Goal: Navigation & Orientation: Find specific page/section

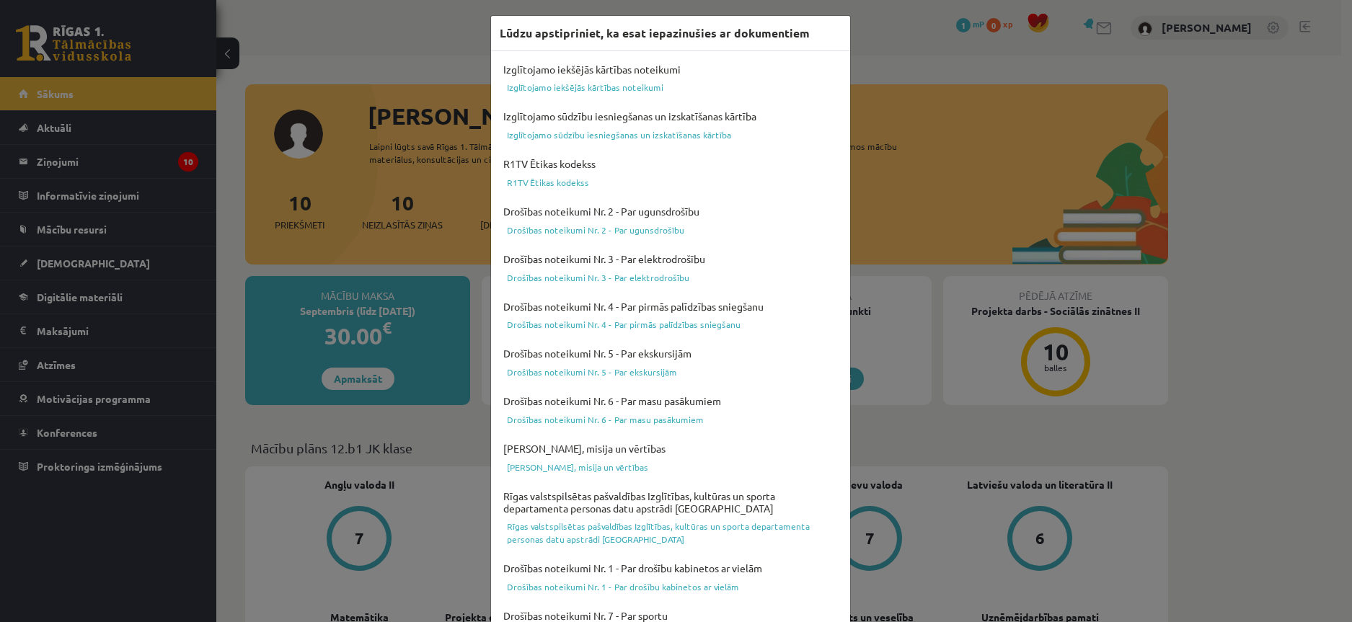
click at [896, 71] on div "Lūdzu apstipriniet, ka esat iepazinušies ar dokumentiem Izglītojamo iekšējās kā…" at bounding box center [676, 311] width 1352 height 622
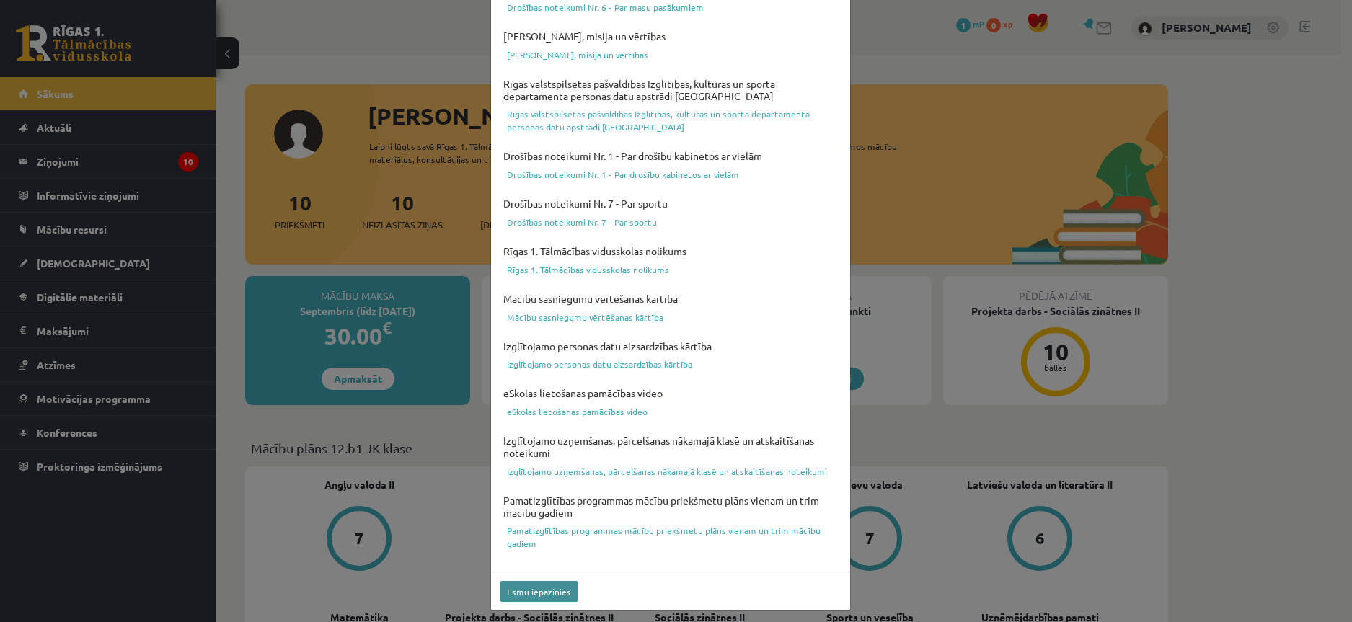
scroll to position [417, 0]
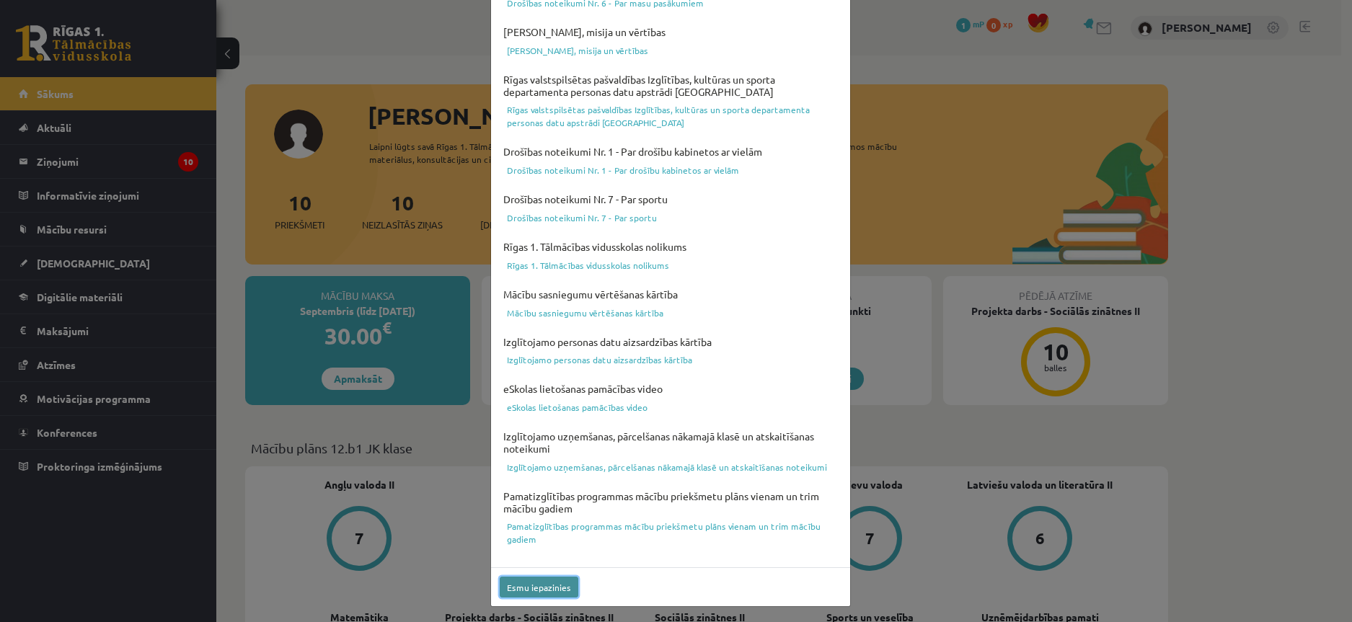
click at [544, 583] on button "Esmu iepazinies" at bounding box center [539, 587] width 79 height 21
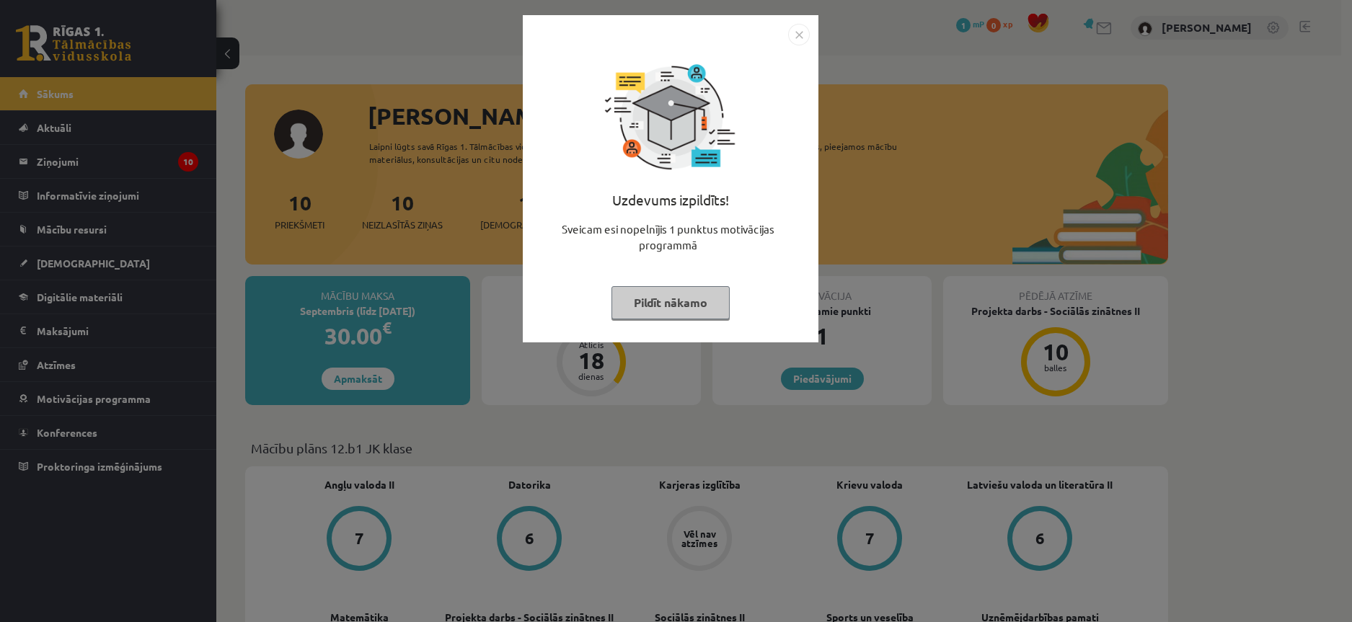
click at [916, 442] on div "Uzdevums izpildīts! Sveicam esi nopelnījis 1 punktus motivācijas programmā Pild…" at bounding box center [676, 311] width 1352 height 622
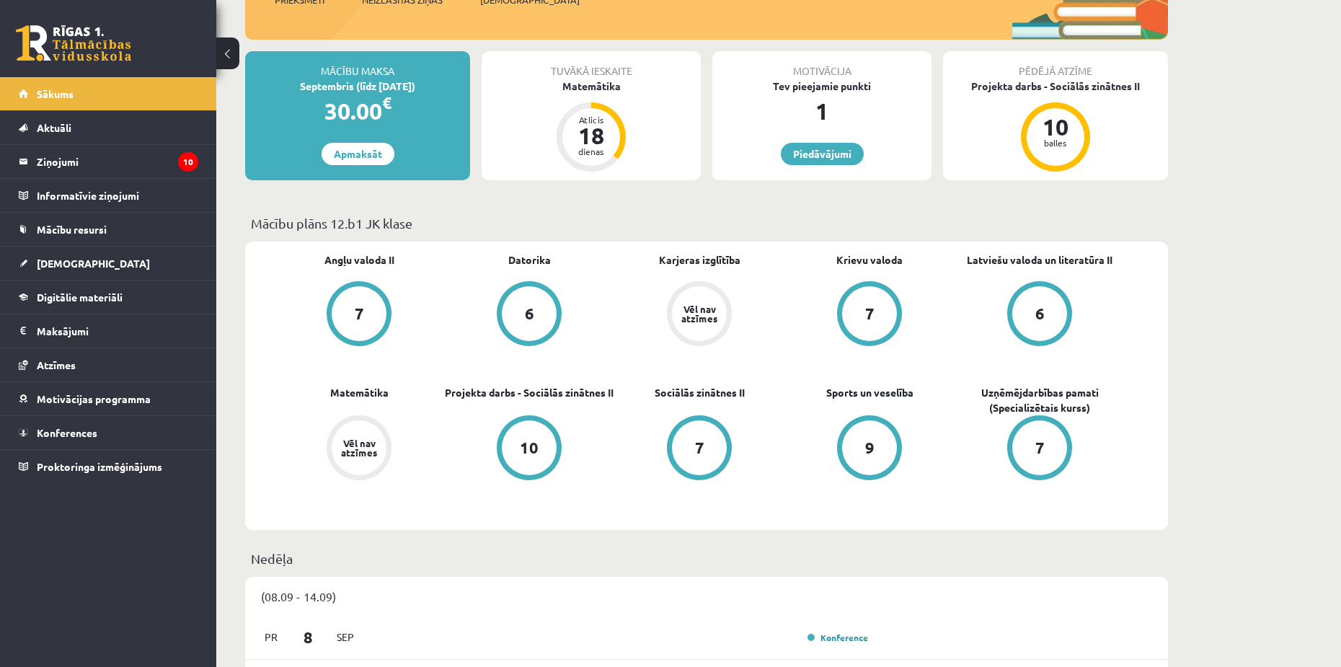
scroll to position [216, 0]
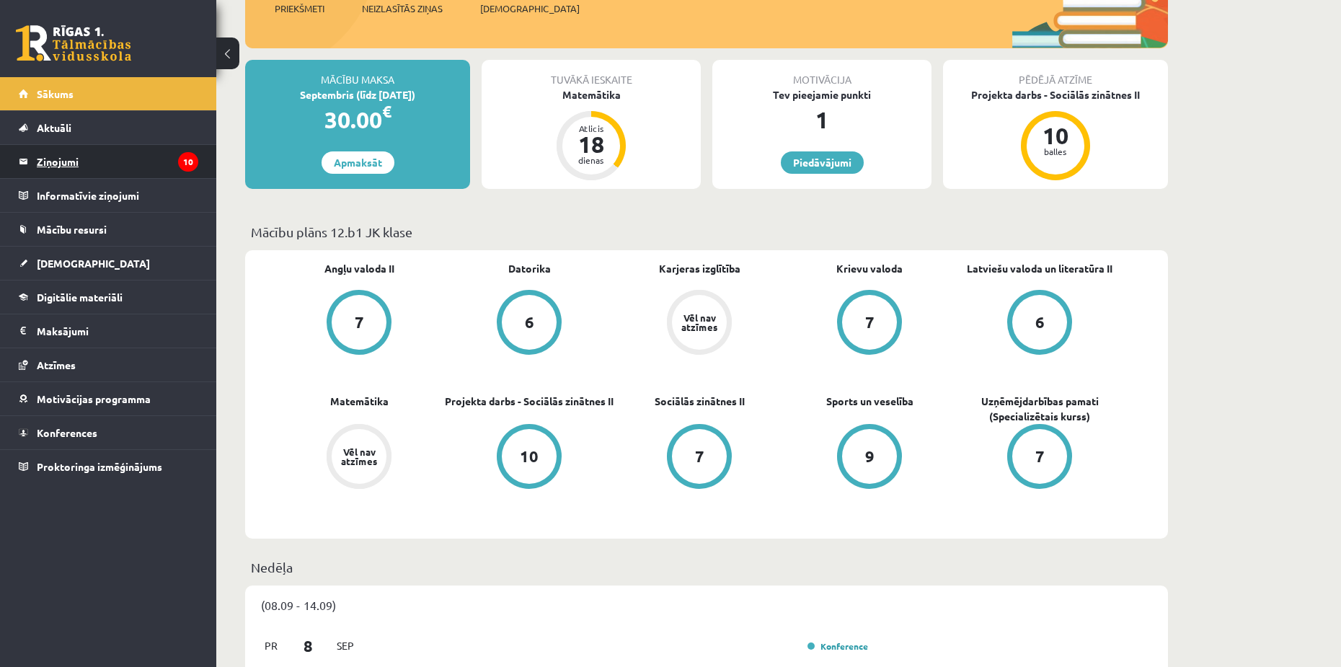
click at [107, 161] on legend "Ziņojumi 10" at bounding box center [117, 161] width 161 height 33
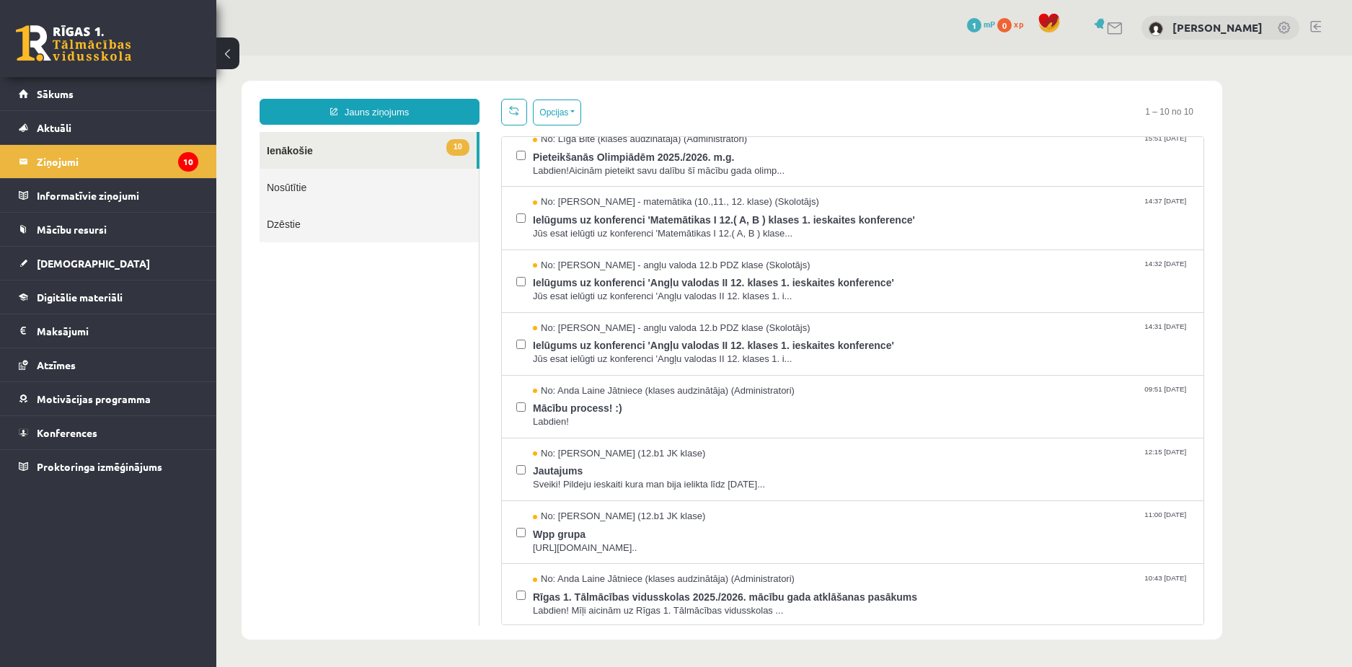
scroll to position [140, 0]
click at [139, 101] on link "Sākums" at bounding box center [109, 93] width 180 height 33
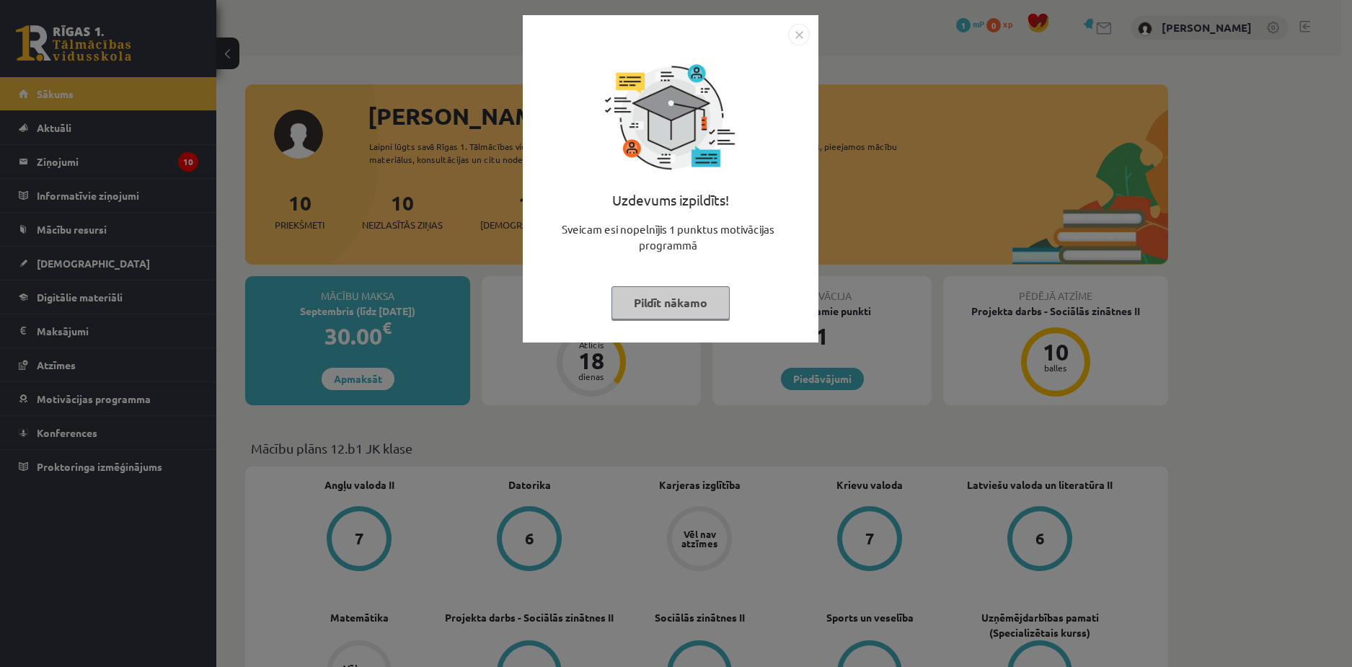
click at [800, 35] on img "Close" at bounding box center [799, 35] width 22 height 22
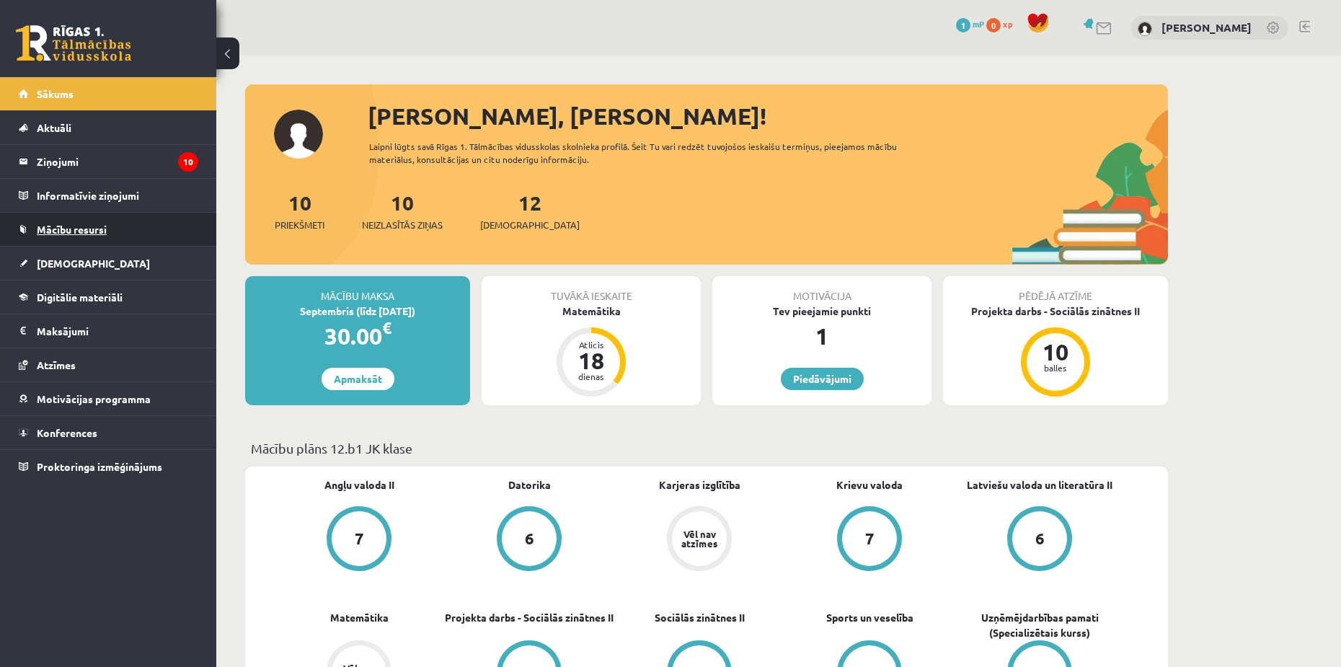
click at [92, 226] on span "Mācību resursi" at bounding box center [72, 229] width 70 height 13
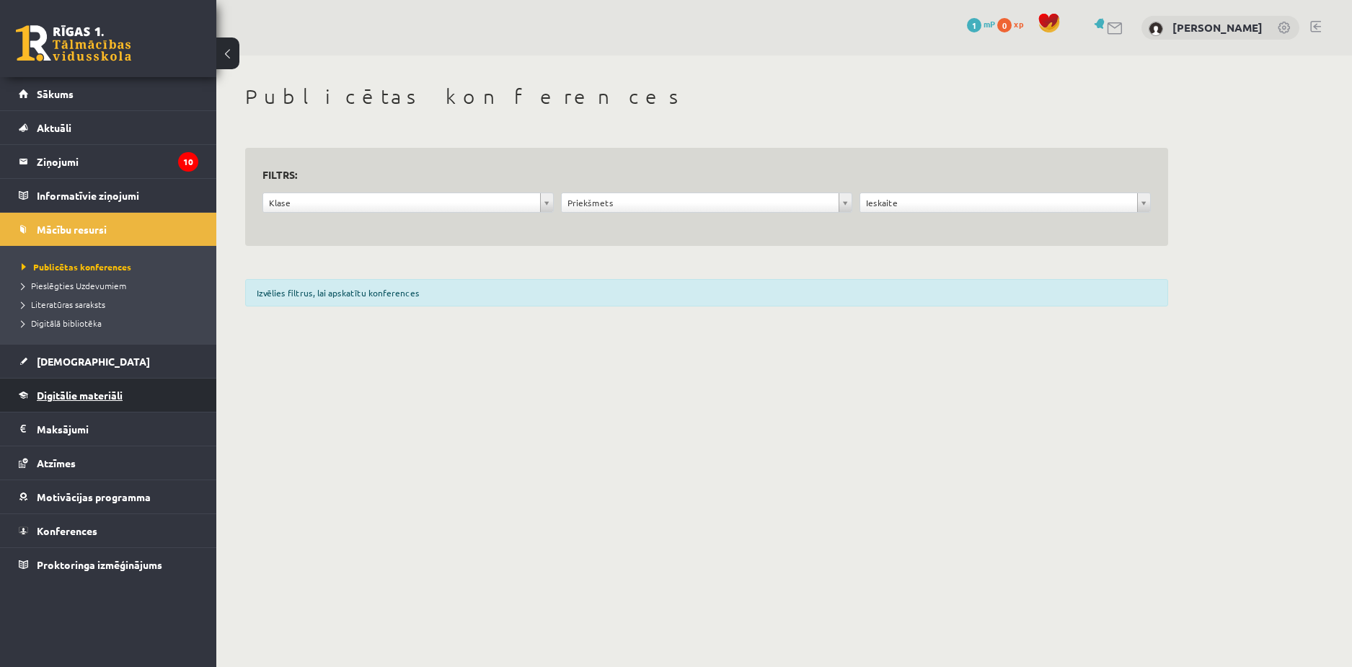
click at [130, 394] on link "Digitālie materiāli" at bounding box center [109, 395] width 180 height 33
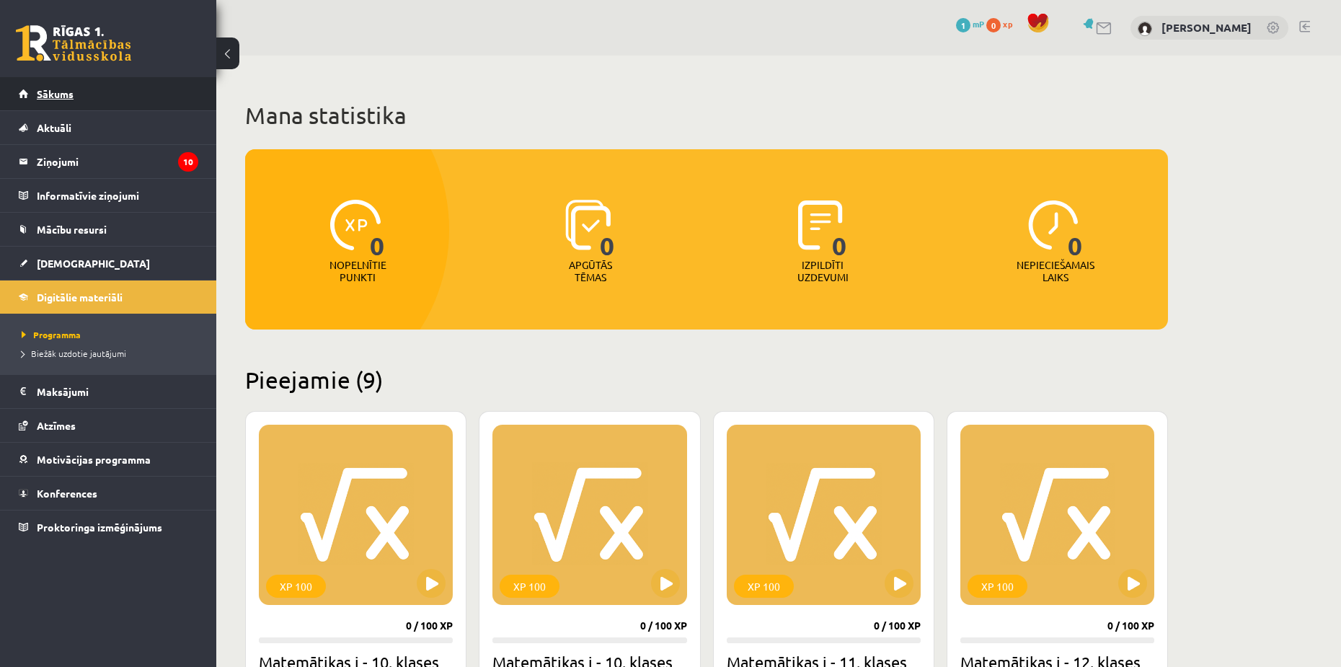
click at [101, 97] on link "Sākums" at bounding box center [109, 93] width 180 height 33
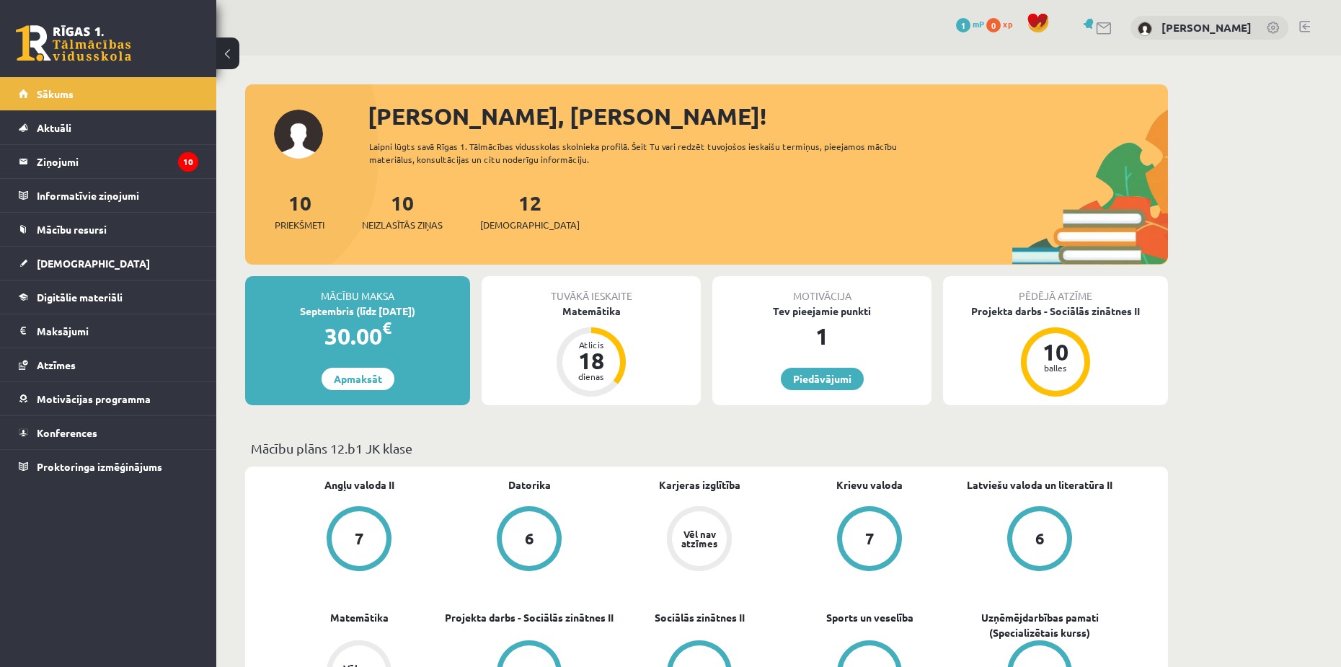
drag, startPoint x: 1243, startPoint y: 328, endPoint x: 1182, endPoint y: 326, distance: 60.6
